Goal: Transaction & Acquisition: Obtain resource

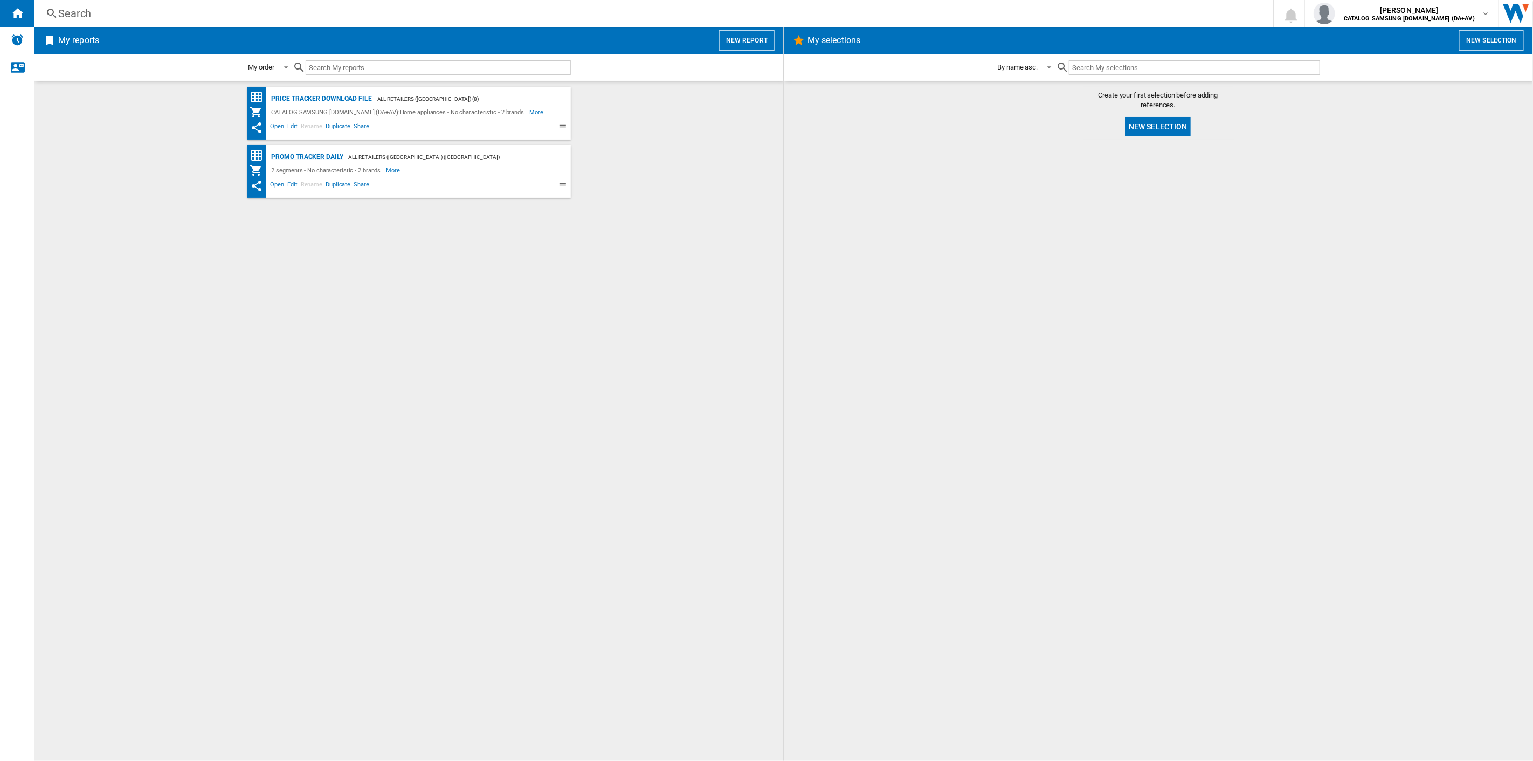
click at [320, 157] on div "Promo Tracker Daily" at bounding box center [306, 156] width 74 height 13
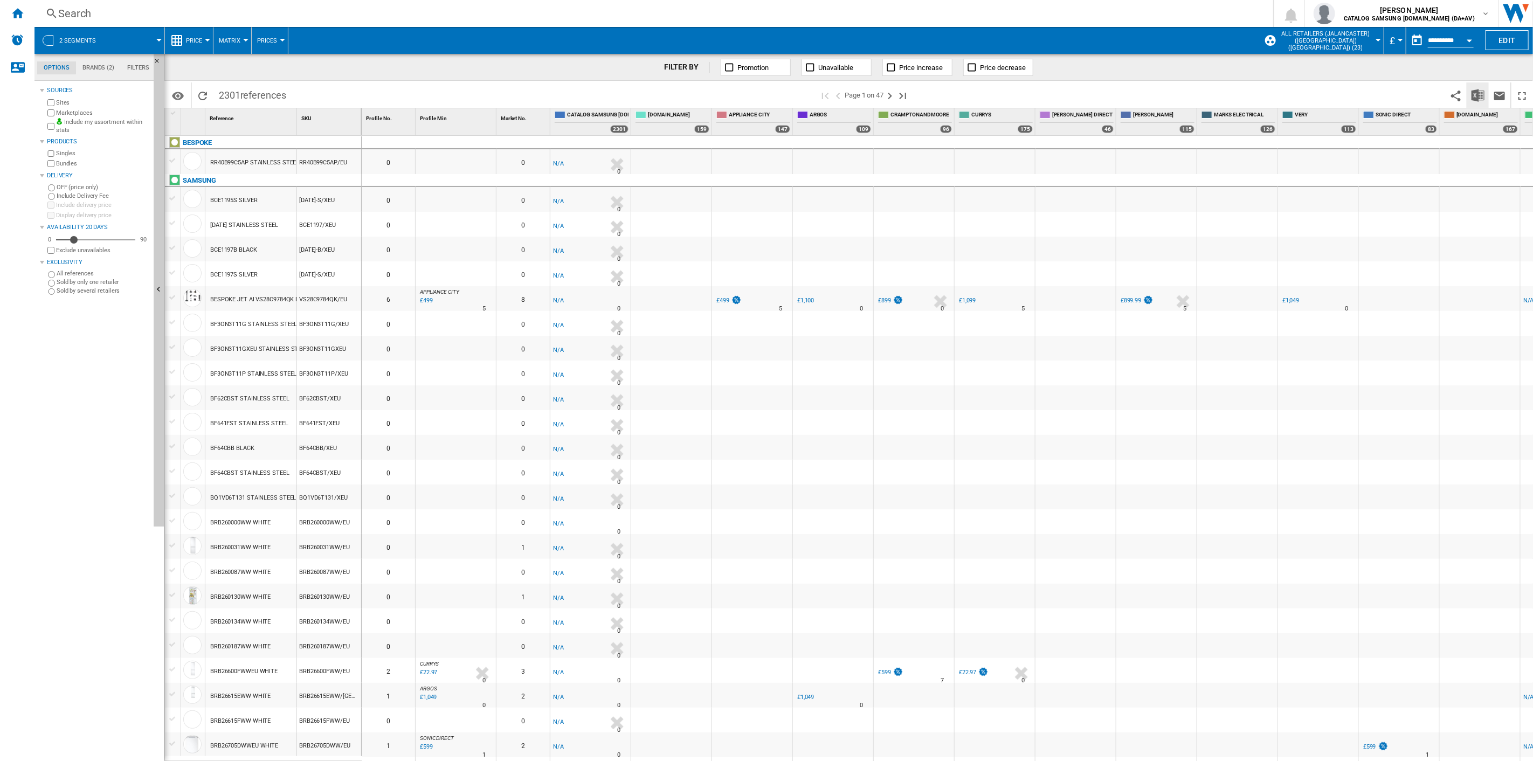
click at [1476, 95] on img "Download in Excel" at bounding box center [1478, 95] width 13 height 13
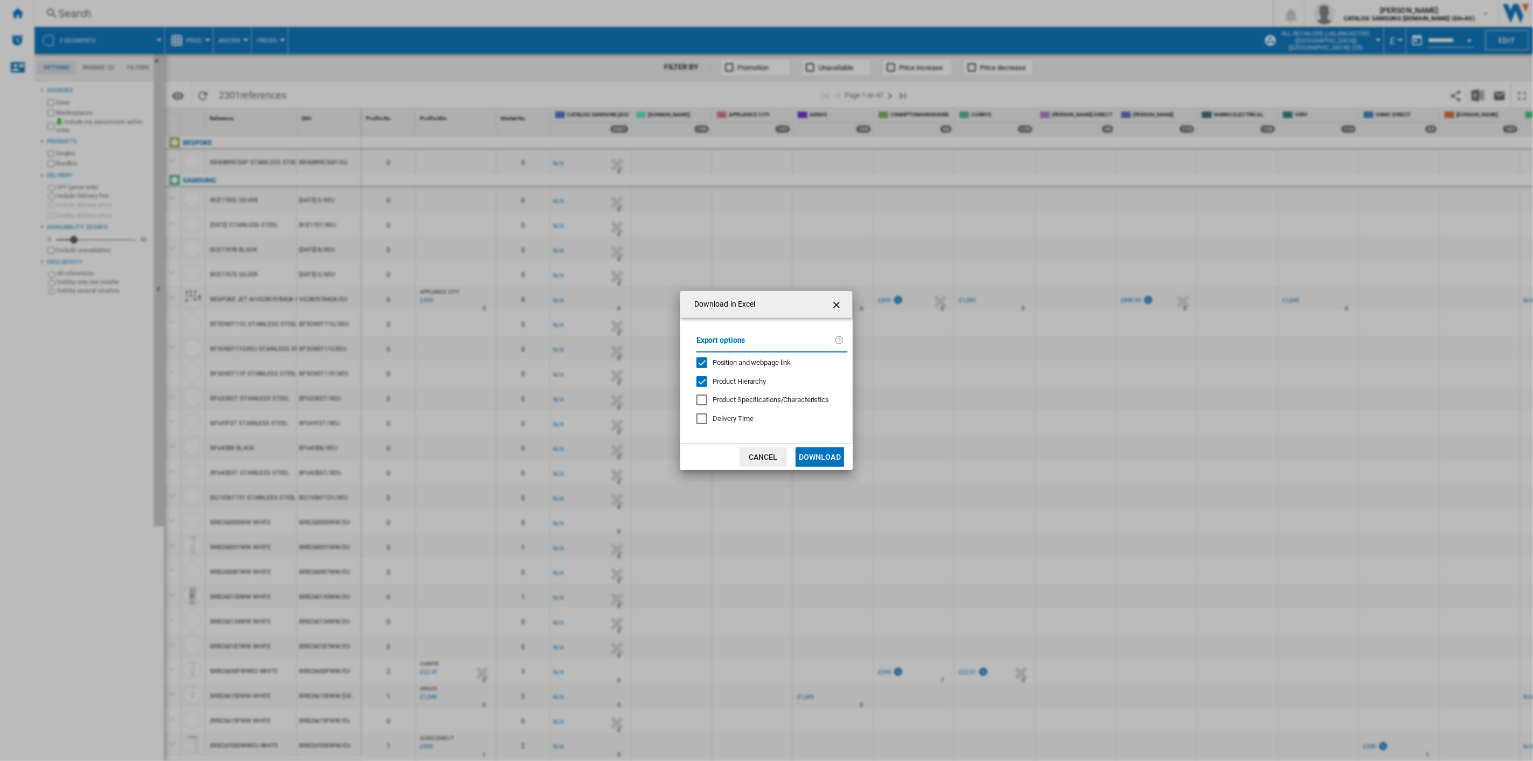
click at [829, 454] on button "Download" at bounding box center [820, 456] width 49 height 19
